Goal: Use online tool/utility: Utilize a website feature to perform a specific function

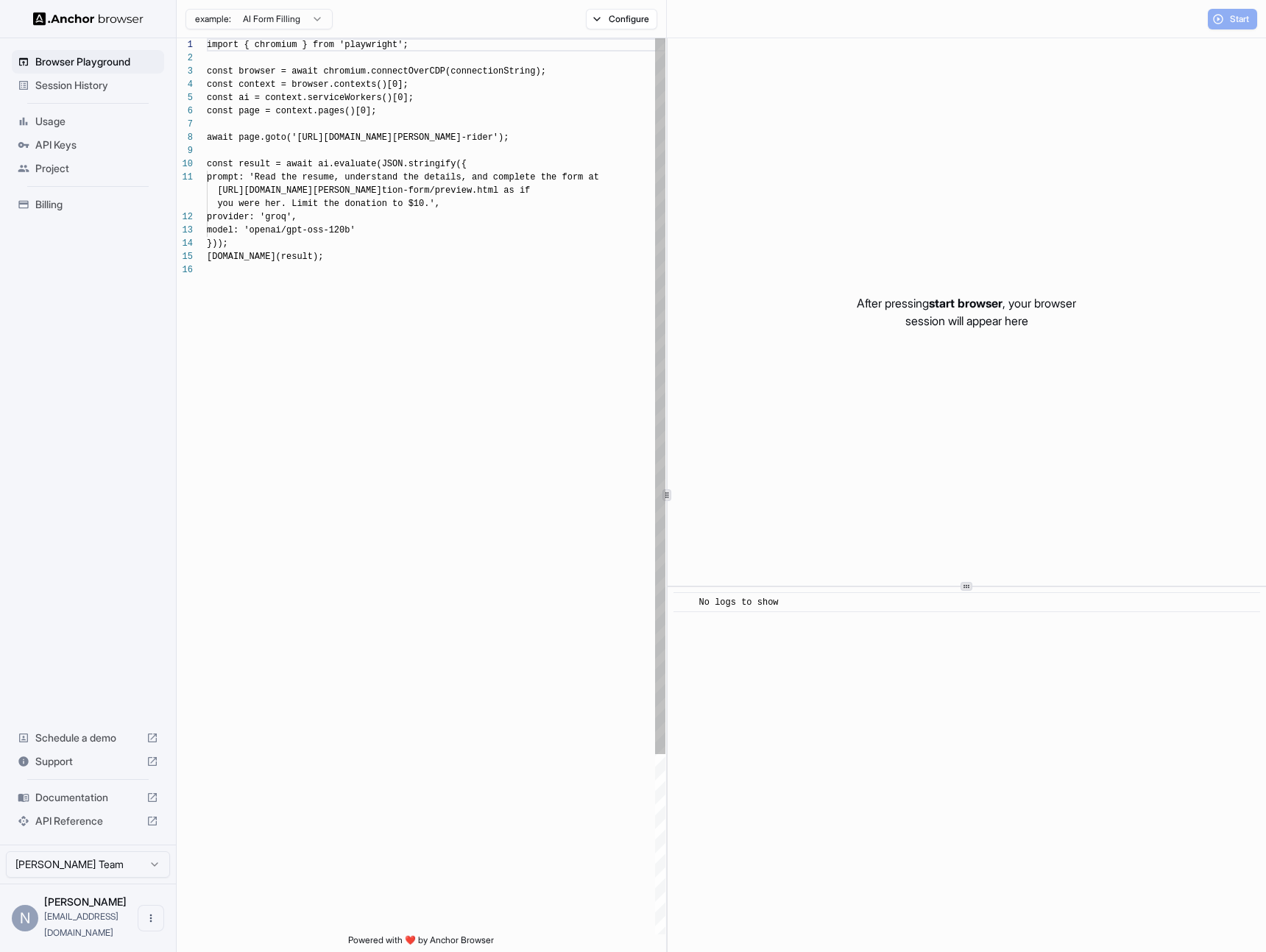
scroll to position [132, 0]
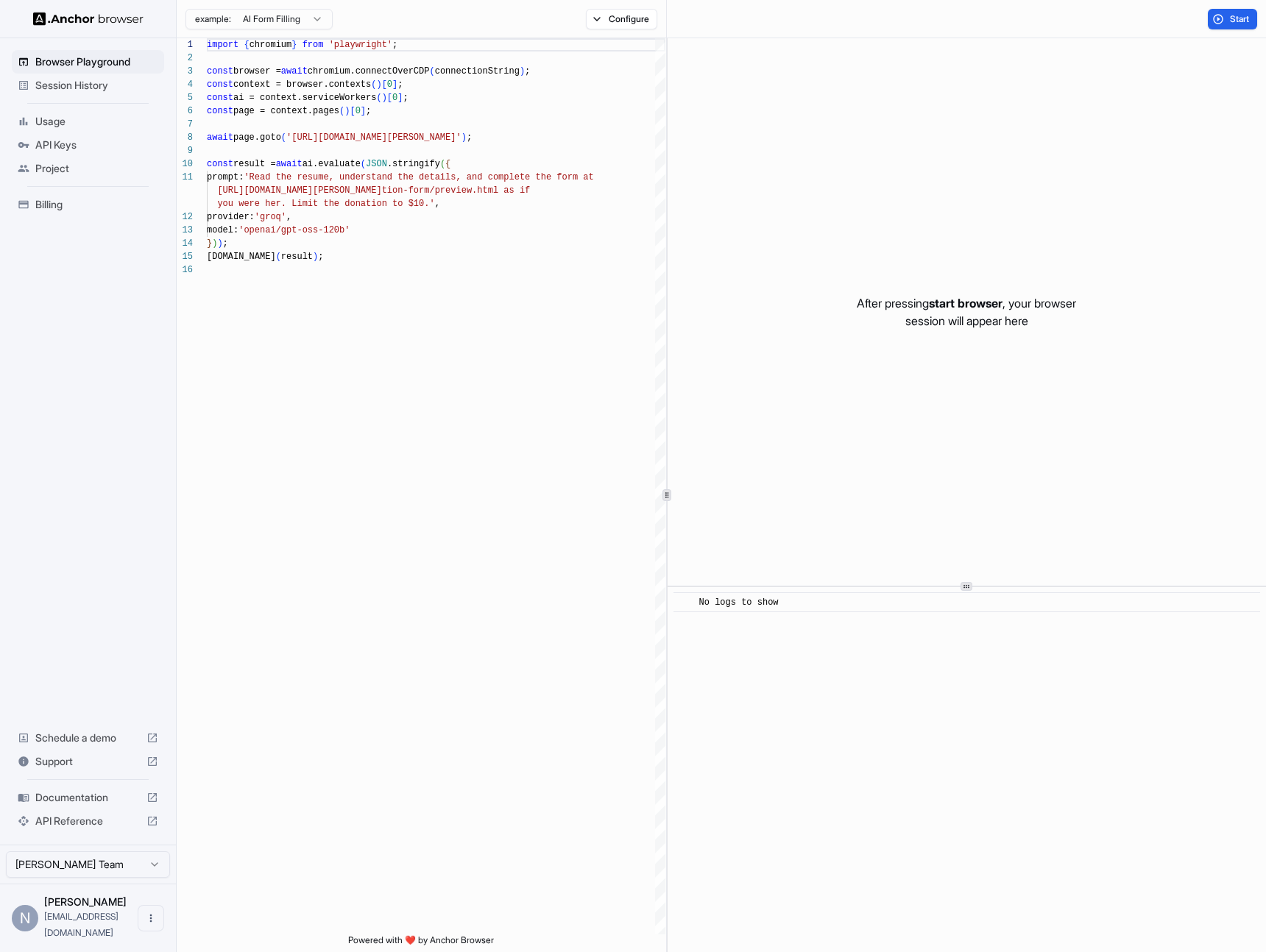
click at [856, 307] on p "After pressing start browser , your browser session will appear here" at bounding box center [966, 312] width 219 height 35
drag, startPoint x: 855, startPoint y: 307, endPoint x: 998, endPoint y: 309, distance: 143.0
click at [998, 309] on p "After pressing start browser , your browser session will appear here" at bounding box center [966, 312] width 219 height 35
click at [1053, 298] on p "After pressing start browser , your browser session will appear here" at bounding box center [966, 312] width 219 height 35
click at [919, 323] on p "After pressing start browser , your browser session will appear here" at bounding box center [966, 312] width 219 height 35
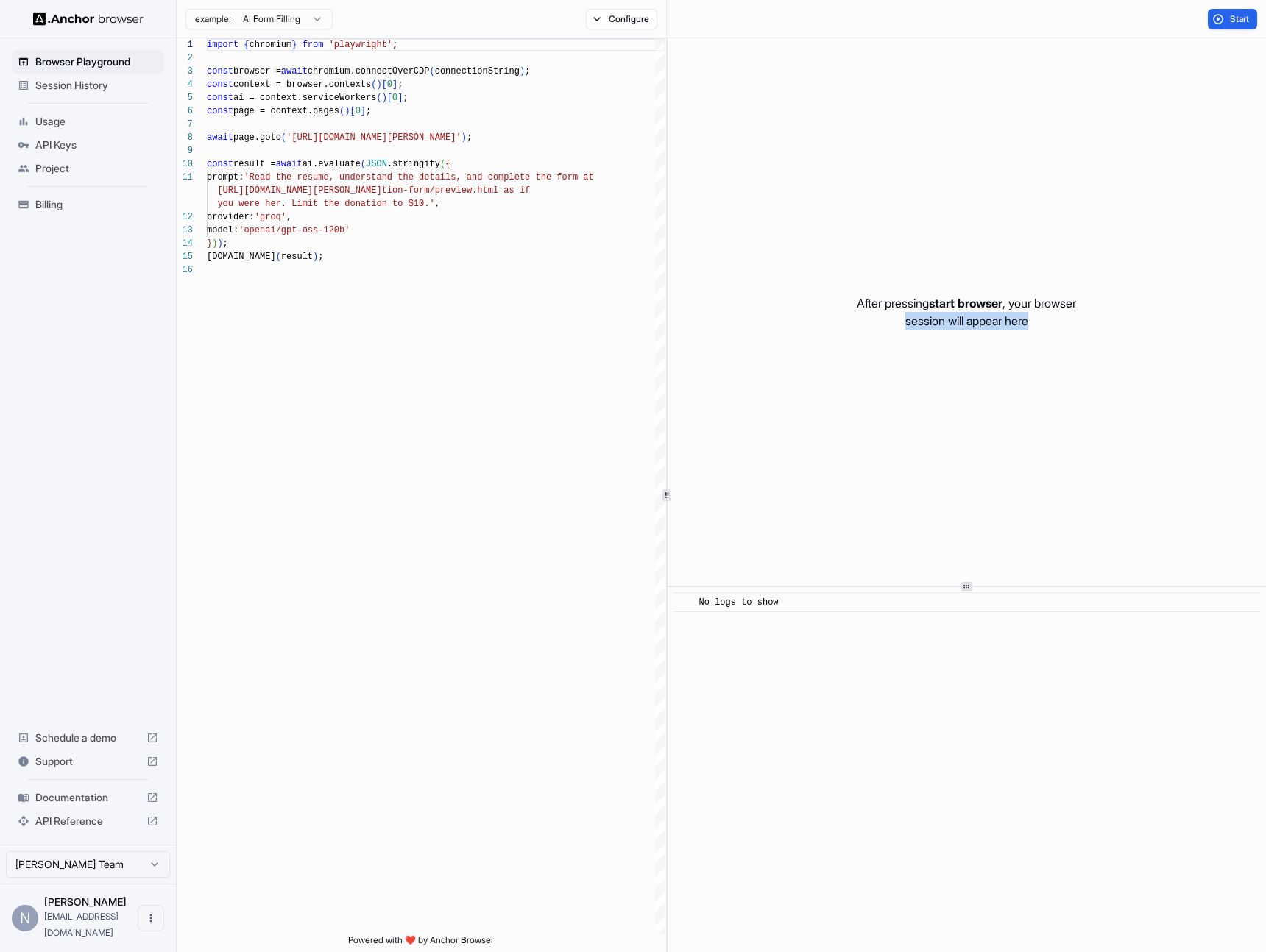
drag, startPoint x: 919, startPoint y: 323, endPoint x: 1025, endPoint y: 323, distance: 106.0
click at [1025, 323] on p "After pressing start browser , your browser session will appear here" at bounding box center [966, 312] width 219 height 35
click at [1015, 326] on p "After pressing start browser , your browser session will appear here" at bounding box center [966, 312] width 219 height 35
click at [1236, 18] on span "Start" at bounding box center [1239, 19] width 21 height 12
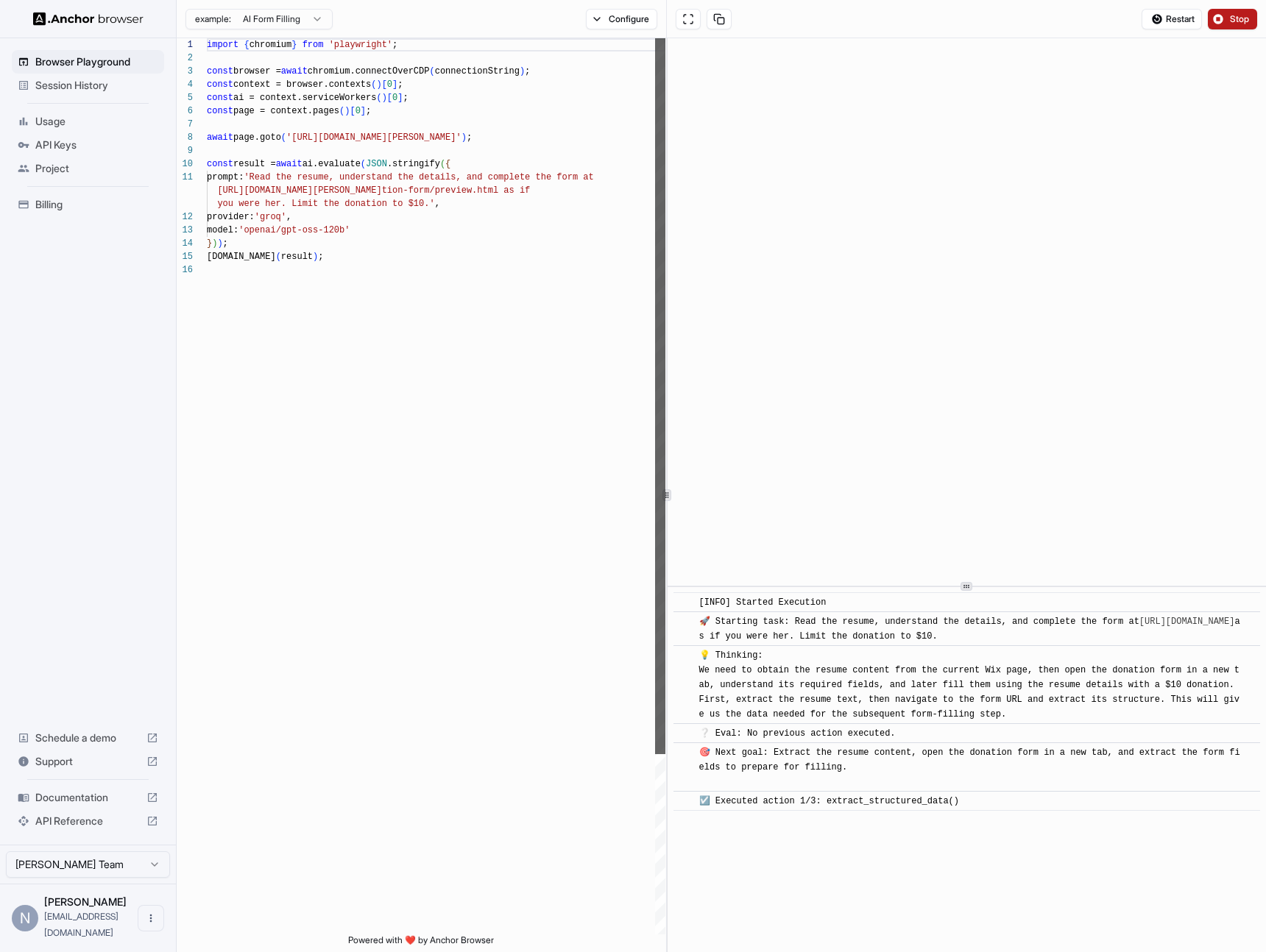
click at [655, 282] on div at bounding box center [660, 396] width 10 height 715
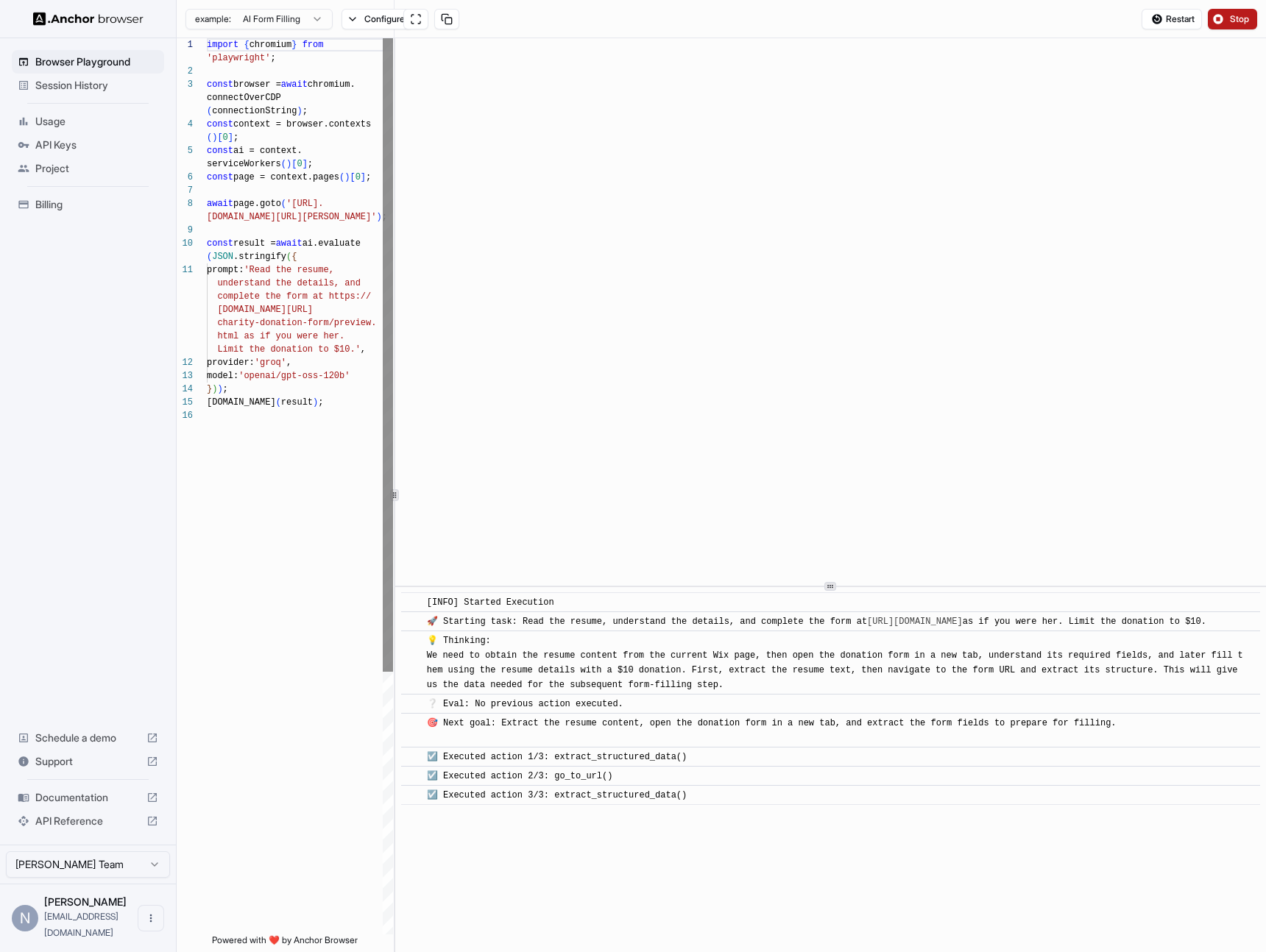
click at [201, 230] on div "1 2 3 4 5 6 7 8 9 10 11 12 13 14 15 16 import { chromium } from 'playwright' ; …" at bounding box center [721, 495] width 1089 height 914
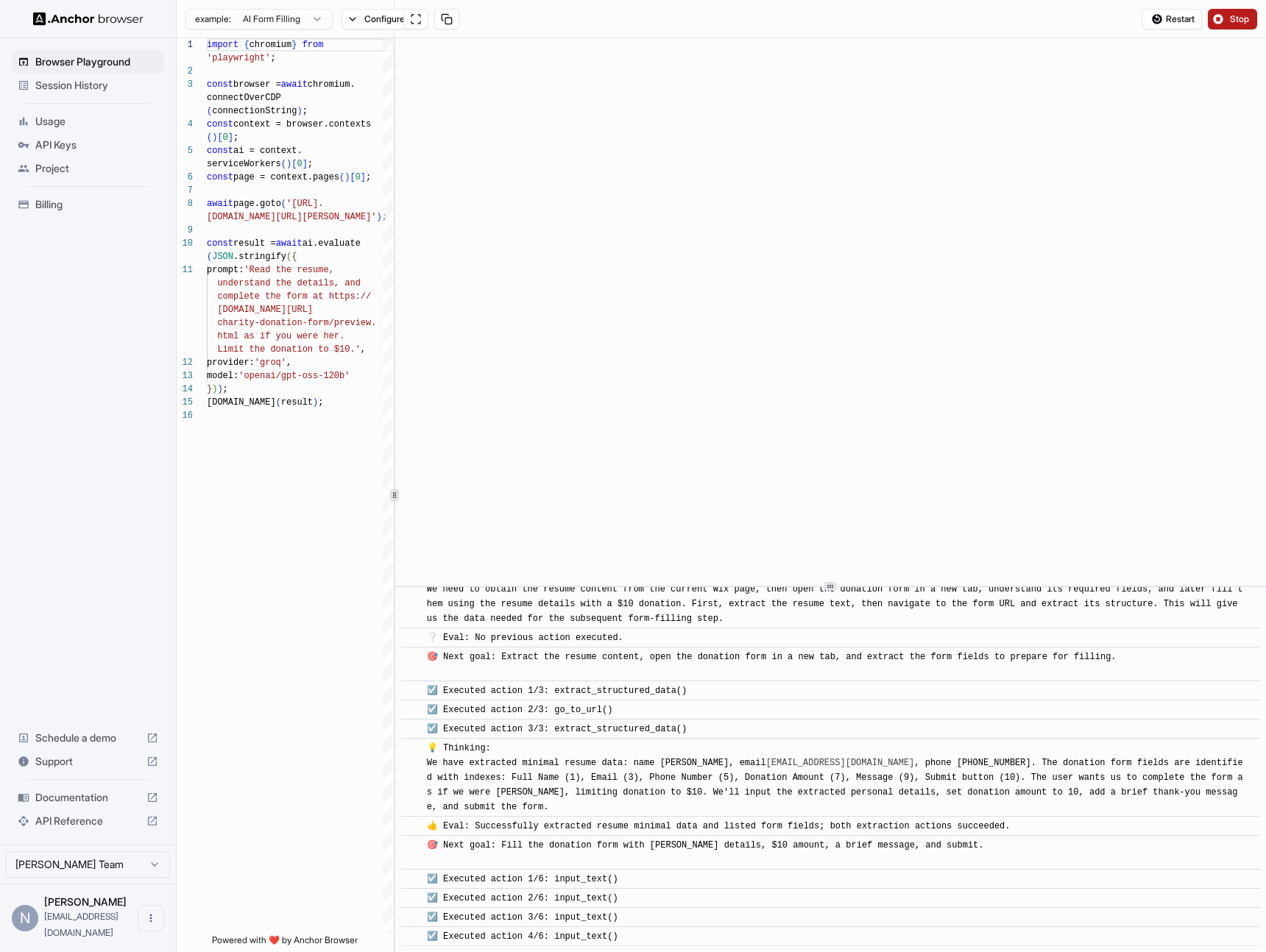
scroll to position [100, 0]
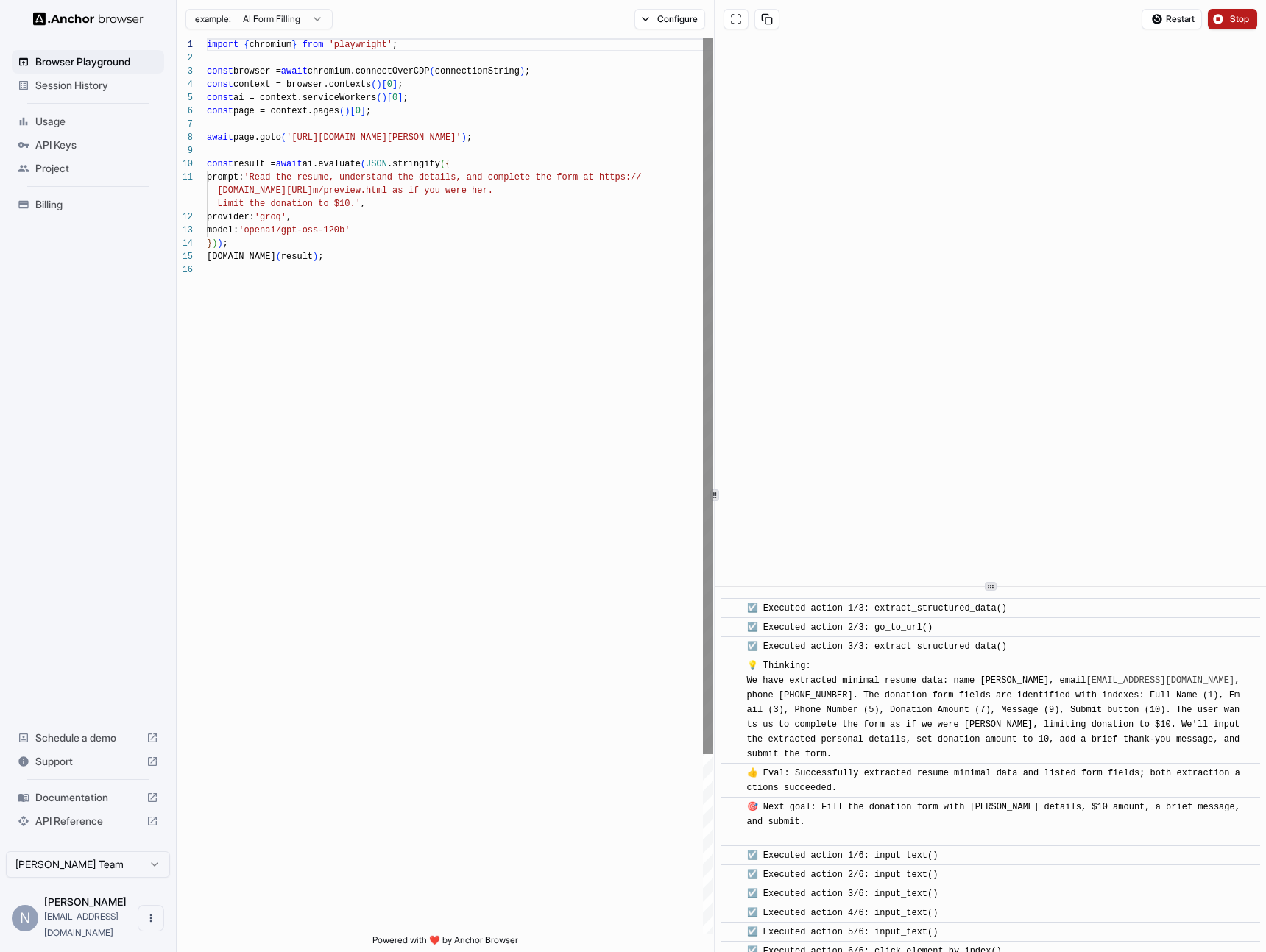
click at [712, 253] on div "1 2 3 4 5 6 7 8 9 10 11 12 13 14 15 16 import { chromium } from 'playwright' ; …" at bounding box center [721, 495] width 1089 height 914
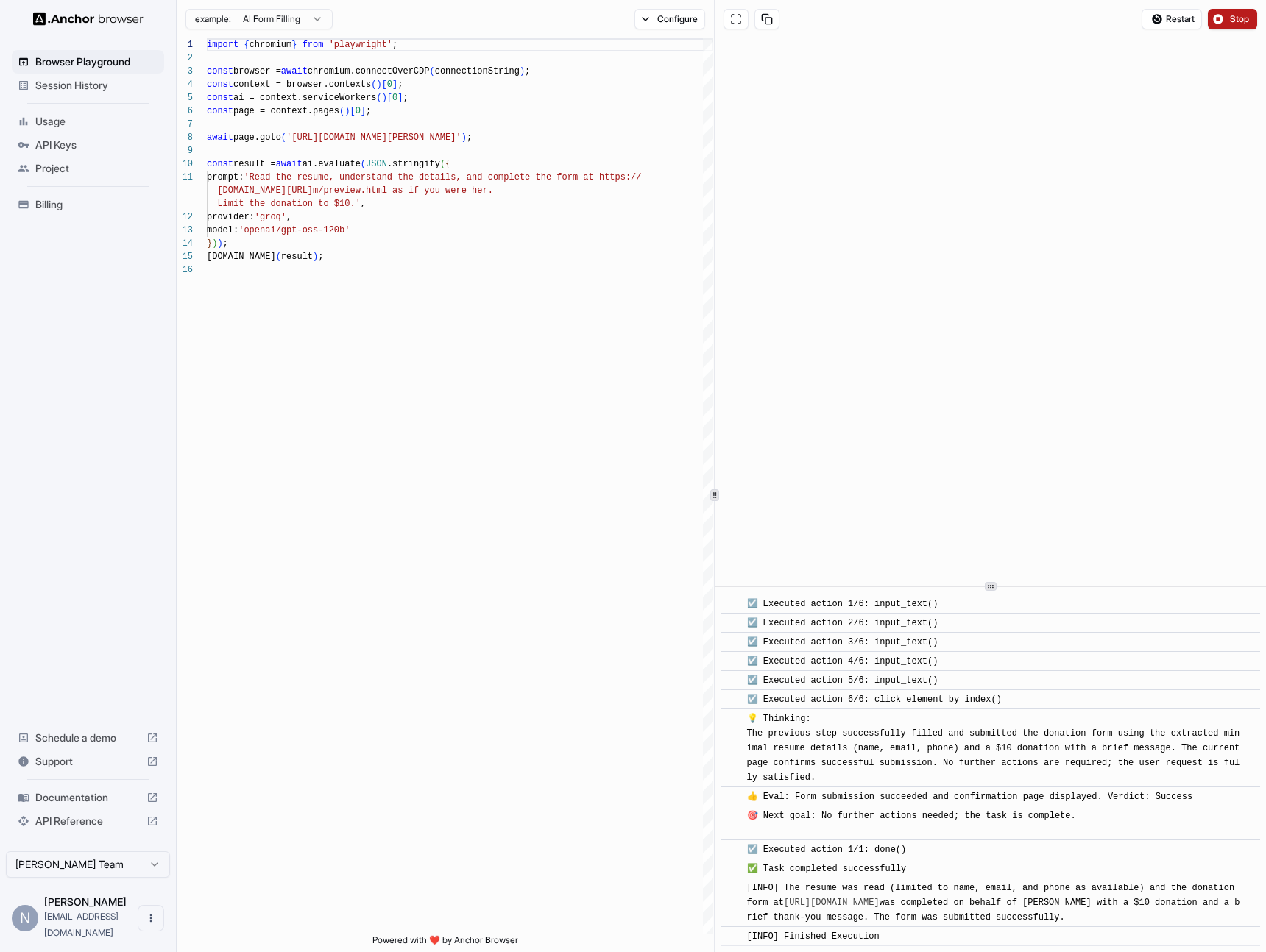
scroll to position [488, 0]
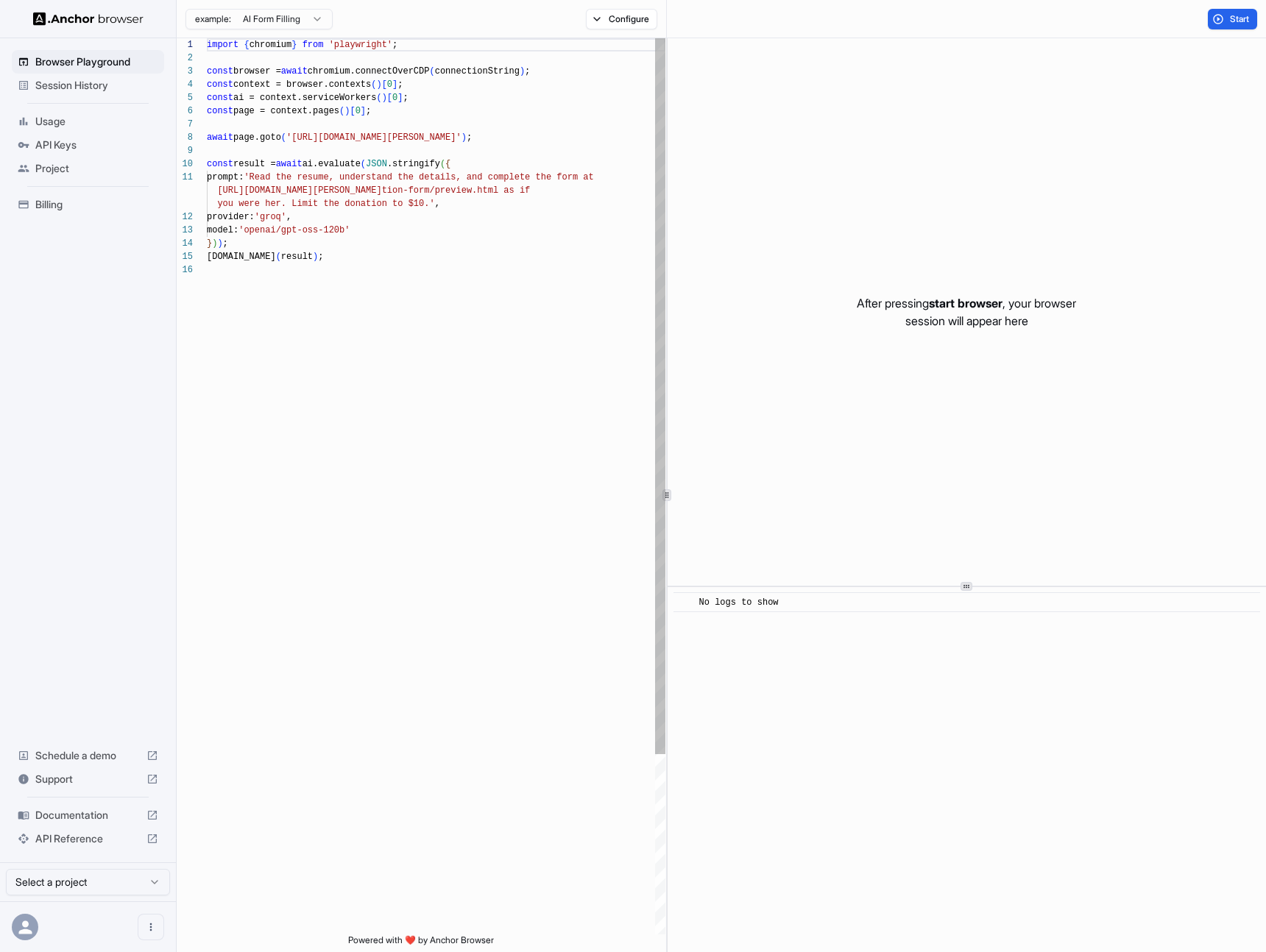
scroll to position [132, 0]
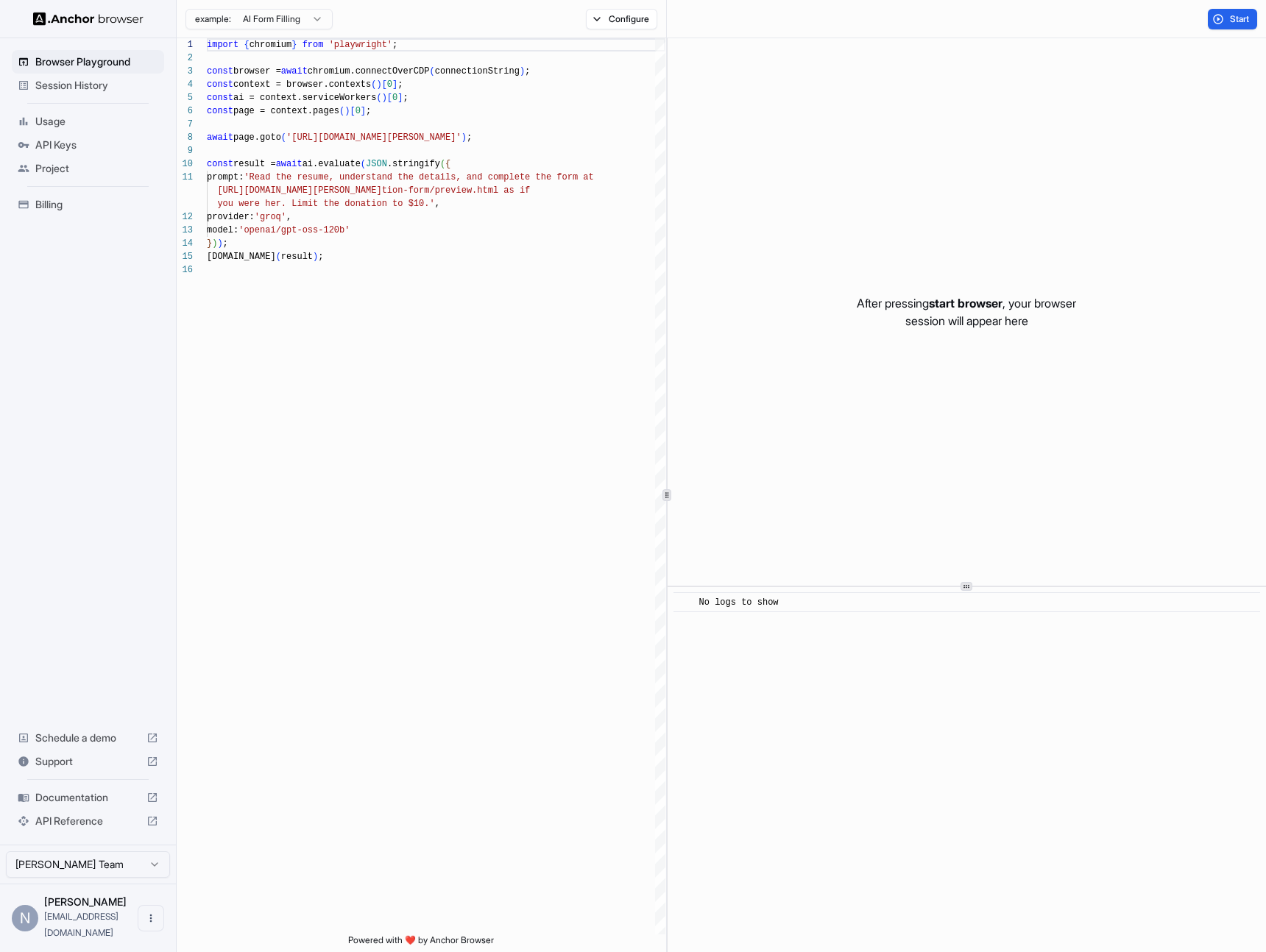
click at [1015, 304] on p "After pressing start browser , your browser session will appear here" at bounding box center [966, 312] width 219 height 35
click at [1003, 328] on p "After pressing start browser , your browser session will appear here" at bounding box center [966, 312] width 219 height 35
